Goal: Information Seeking & Learning: Learn about a topic

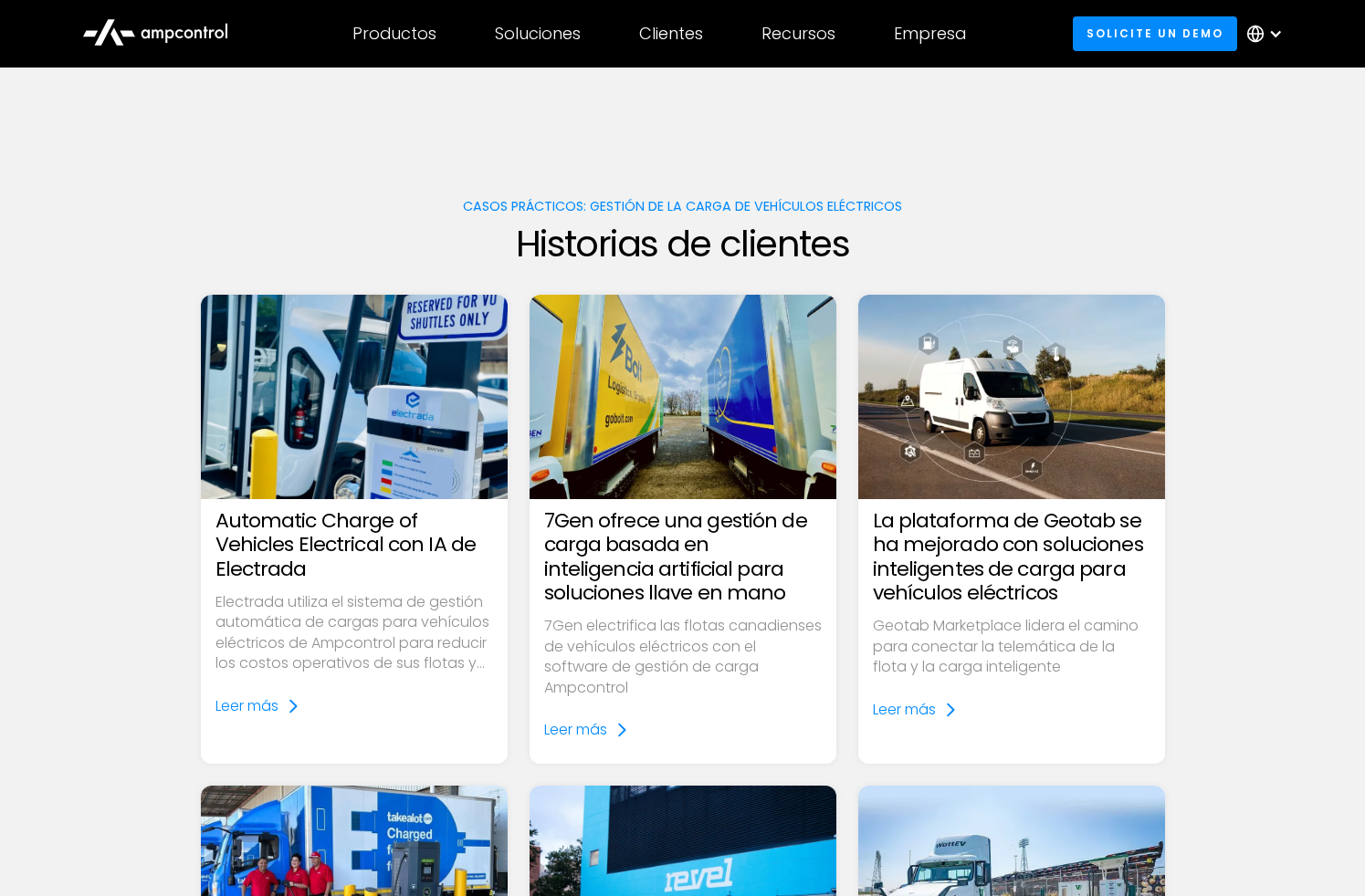
scroll to position [1901, 0]
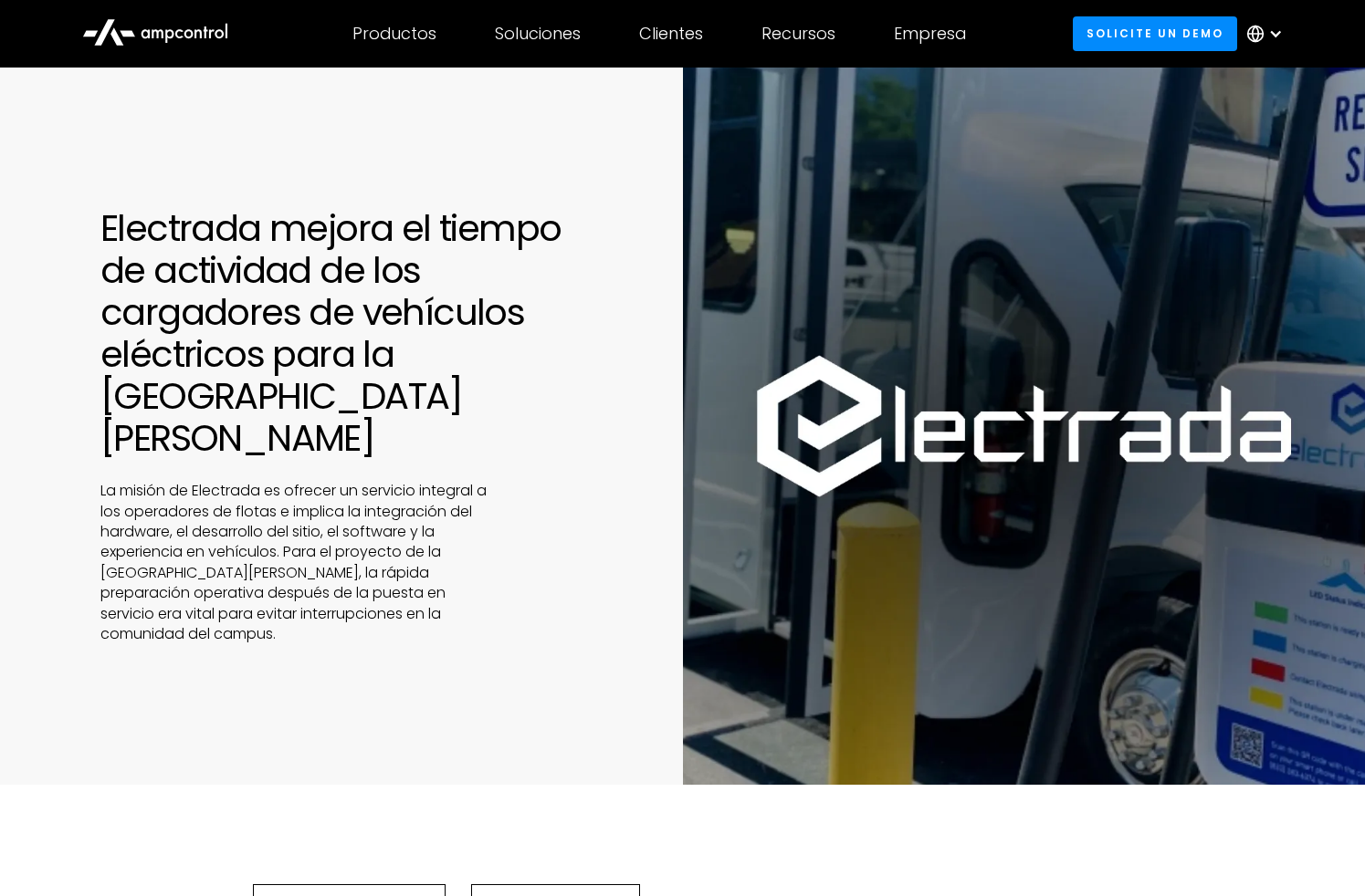
scroll to position [5086, 0]
